Goal: Task Accomplishment & Management: Use online tool/utility

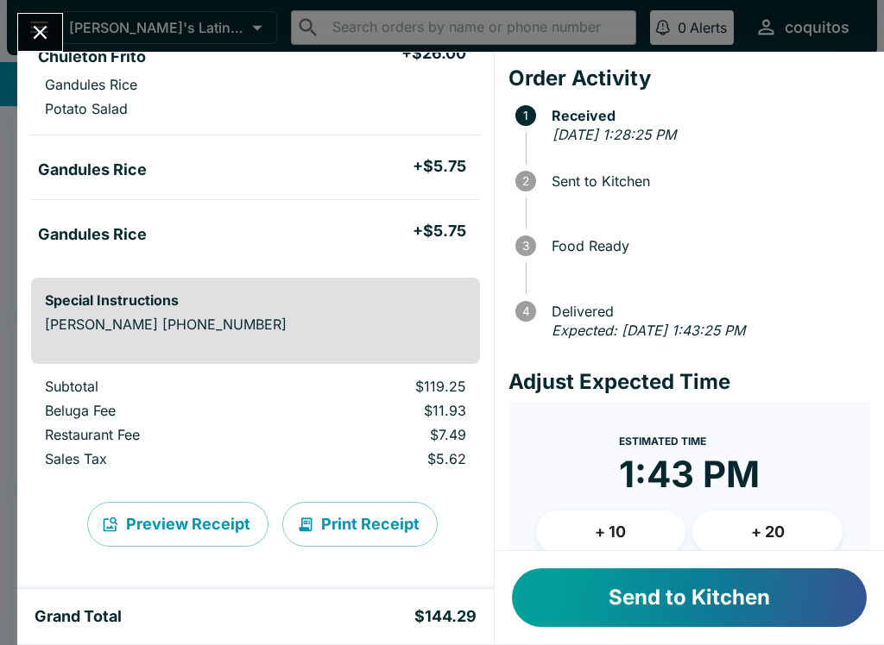
click at [796, 600] on button "Send to Kitchen" at bounding box center [689, 598] width 355 height 59
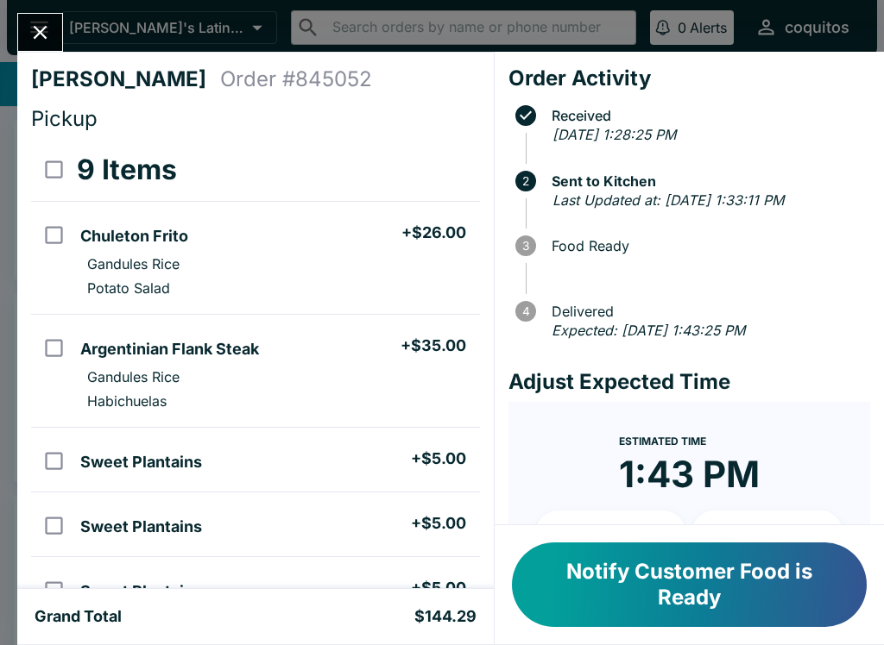
scroll to position [-2, 0]
click at [60, 35] on button "Close" at bounding box center [40, 32] width 44 height 37
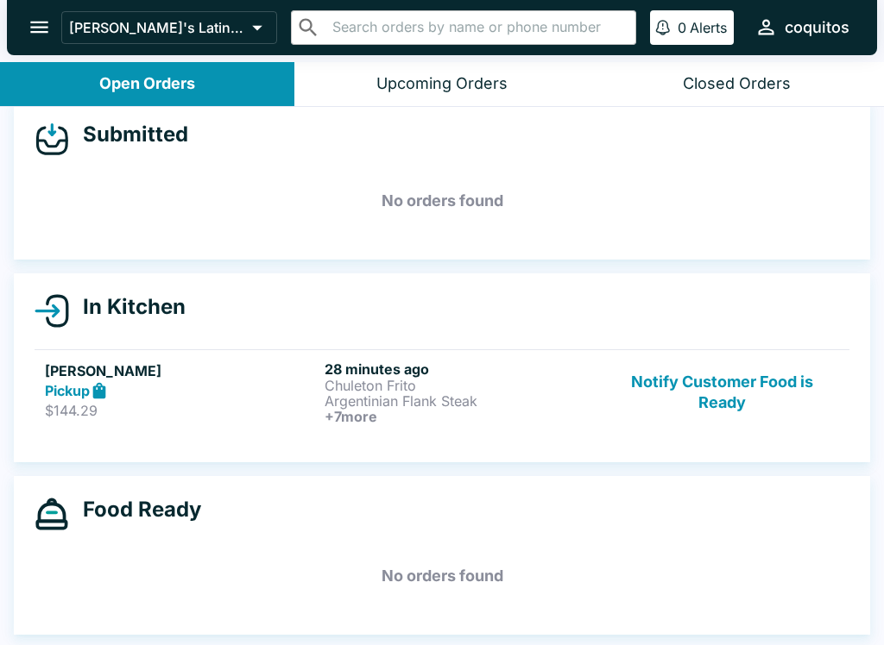
scroll to position [20, 0]
click at [488, 391] on p "Chuleton Frito" at bounding box center [460, 386] width 273 height 16
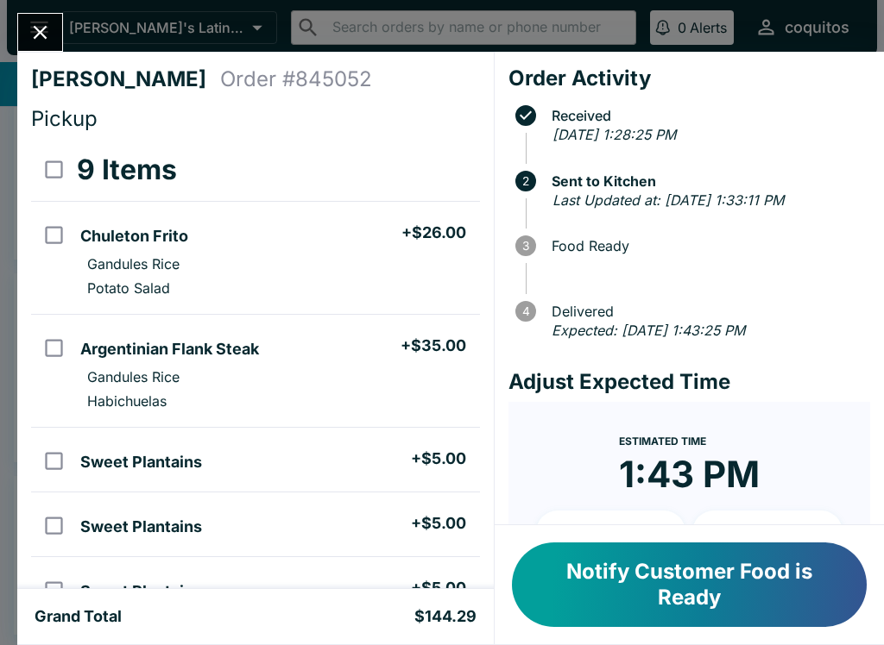
click at [28, 53] on div "[PERSON_NAME] Order # 845052 Pickup 9 Items Chuleton Frito + $26.00 Gandules Ri…" at bounding box center [255, 321] width 476 height 538
click at [40, 24] on icon "Close" at bounding box center [39, 32] width 23 height 23
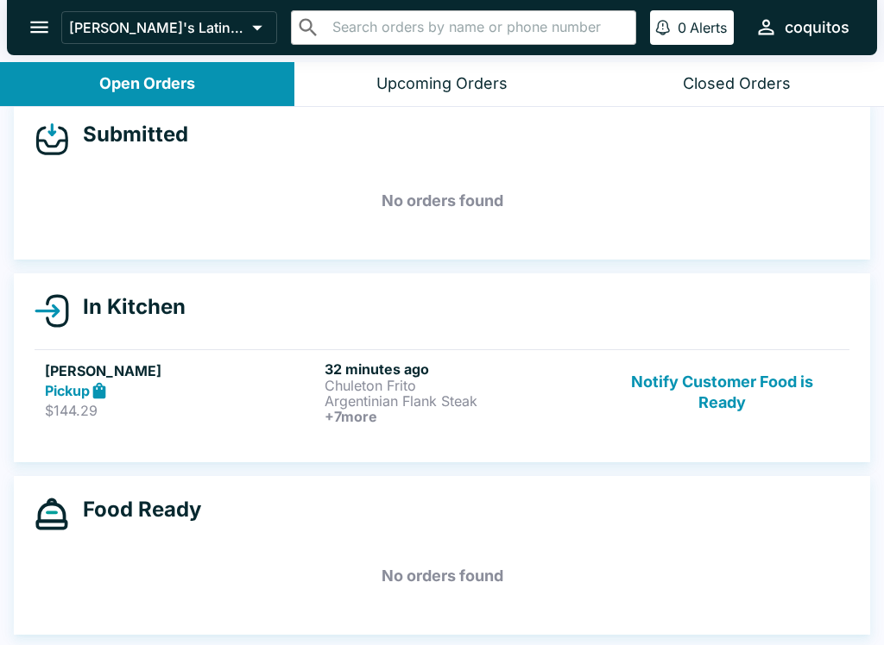
click at [28, 20] on icon "open drawer" at bounding box center [39, 27] width 23 height 23
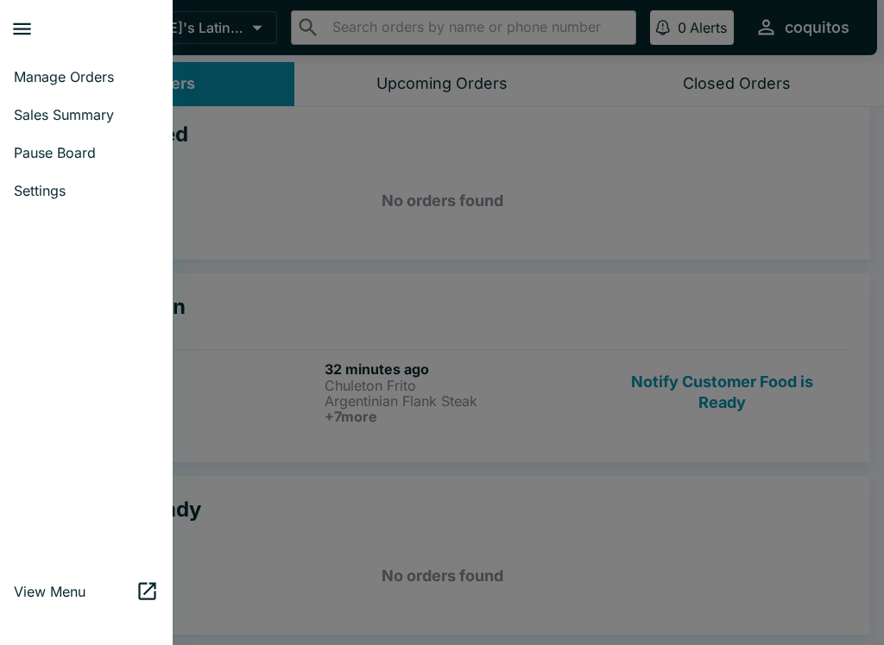
click at [91, 117] on span "Sales Summary" at bounding box center [86, 114] width 145 height 17
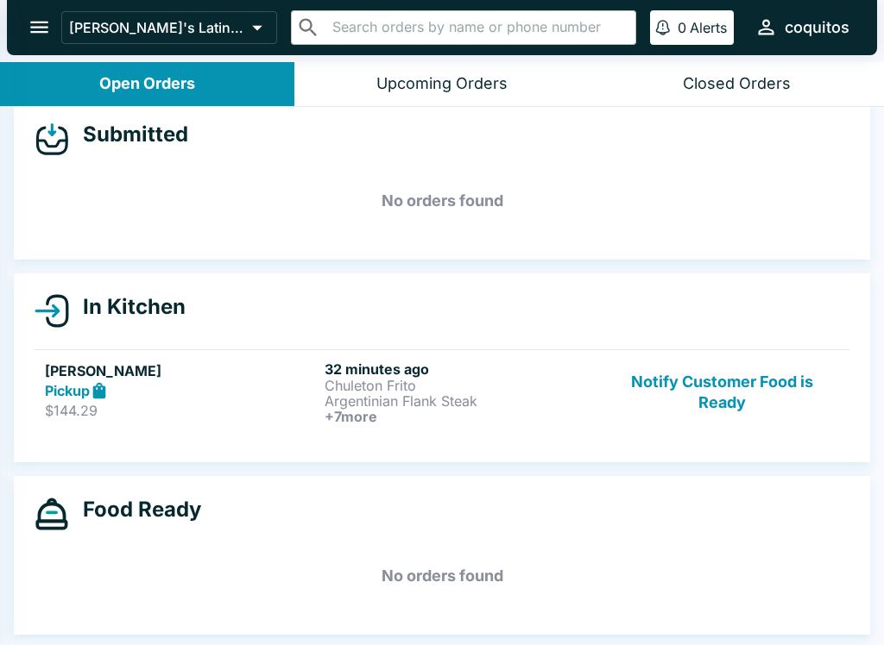
select select "03:00"
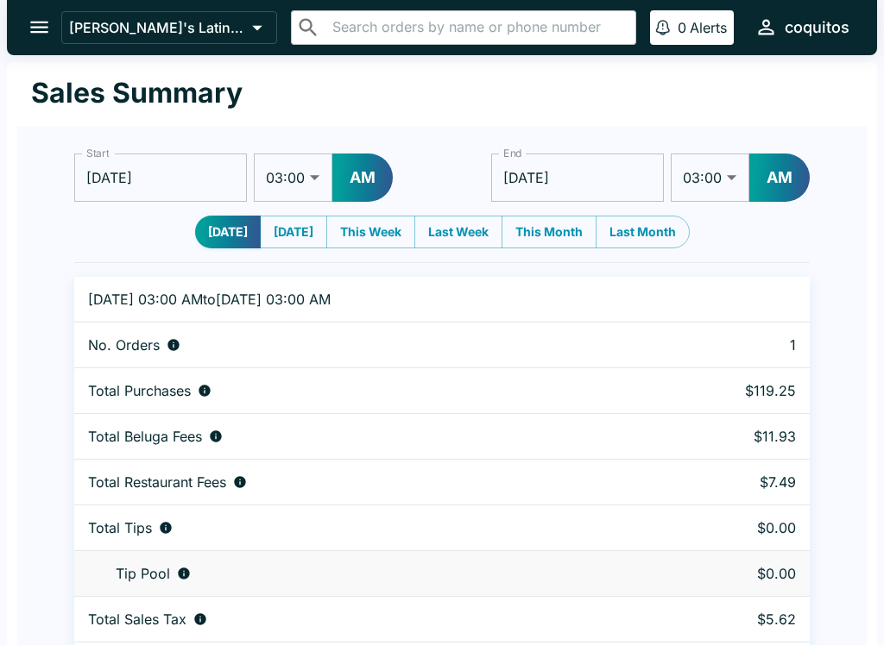
click at [41, 29] on icon "open drawer" at bounding box center [39, 27] width 23 height 23
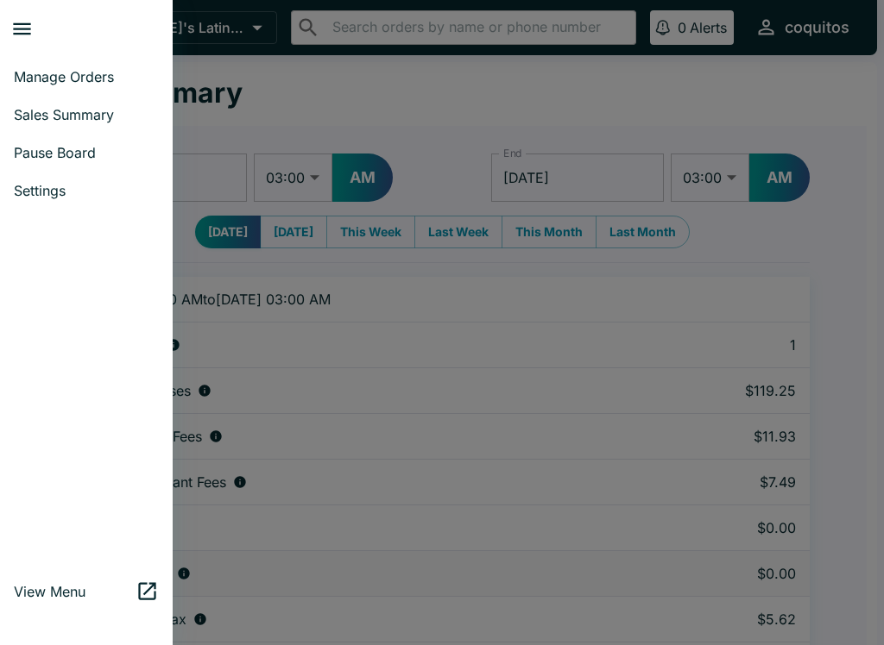
click at [87, 74] on span "Manage Orders" at bounding box center [86, 76] width 145 height 17
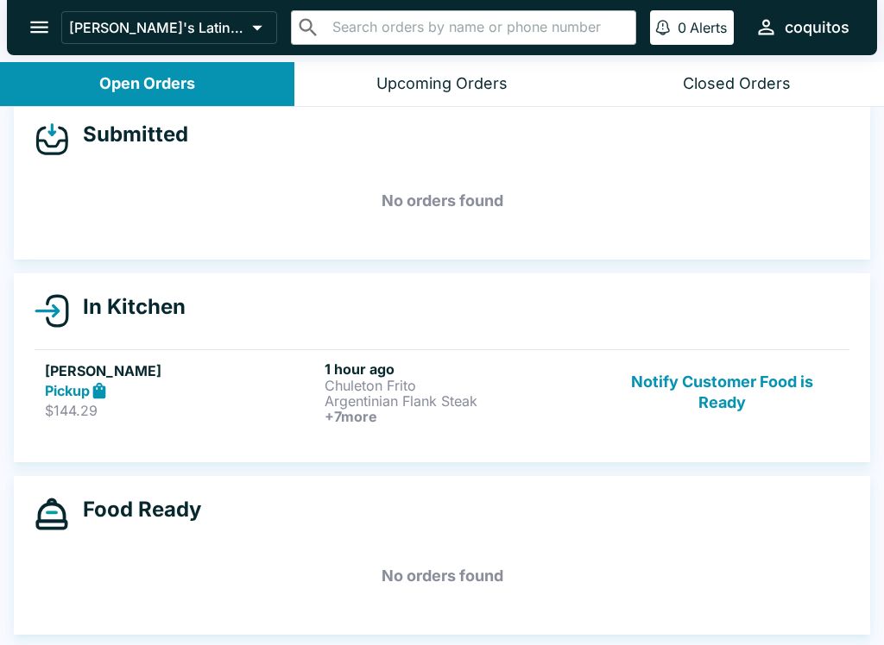
scroll to position [20, 0]
click at [349, 406] on p "Argentinian Flank Steak" at bounding box center [460, 401] width 273 height 16
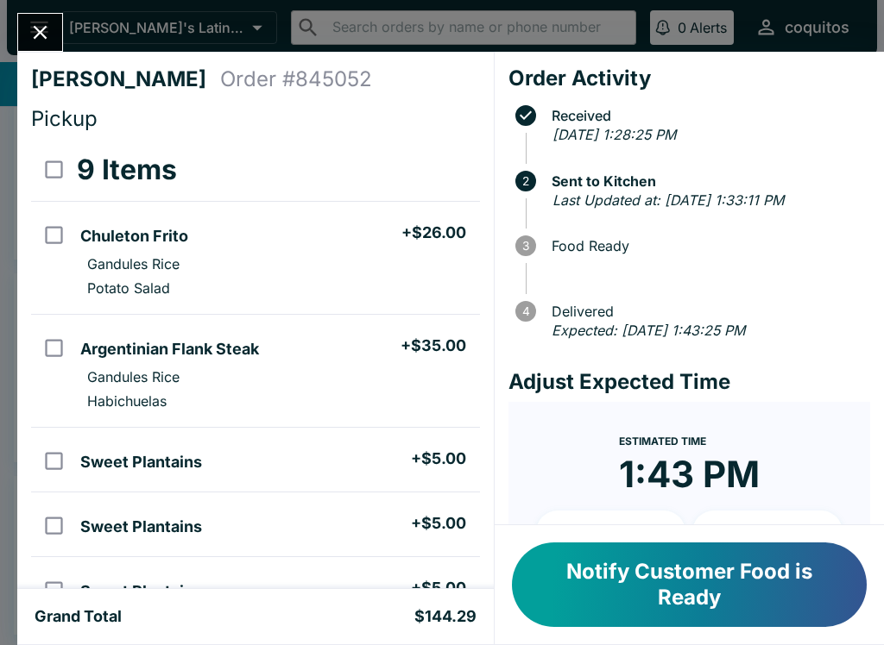
scroll to position [-2, 0]
click at [54, 22] on button "Close" at bounding box center [40, 32] width 44 height 37
